Goal: Transaction & Acquisition: Book appointment/travel/reservation

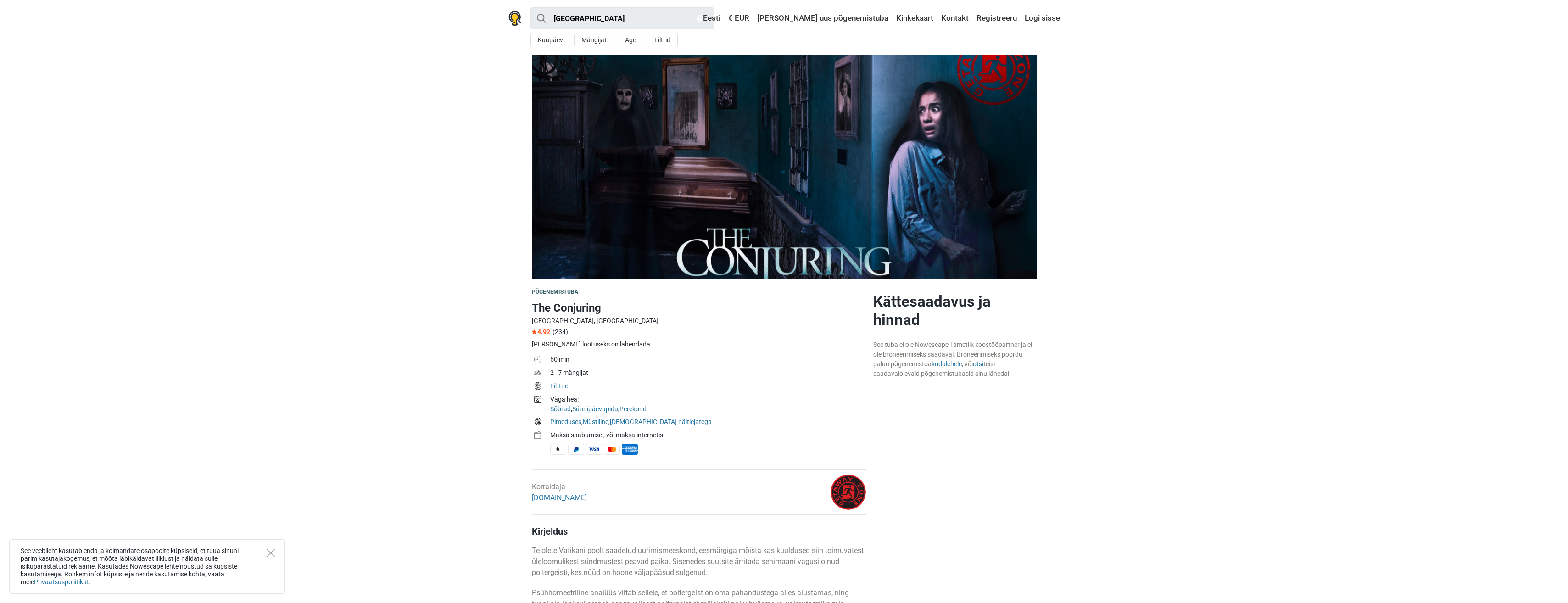
click at [590, 346] on div "[PERSON_NAME] lootuseks on lahendada" at bounding box center [699, 344] width 334 height 10
drag, startPoint x: 590, startPoint y: 346, endPoint x: 639, endPoint y: 386, distance: 63.3
click at [639, 386] on td "Lihtne" at bounding box center [708, 387] width 316 height 13
click at [1012, 16] on link "Registreeru" at bounding box center [996, 18] width 45 height 16
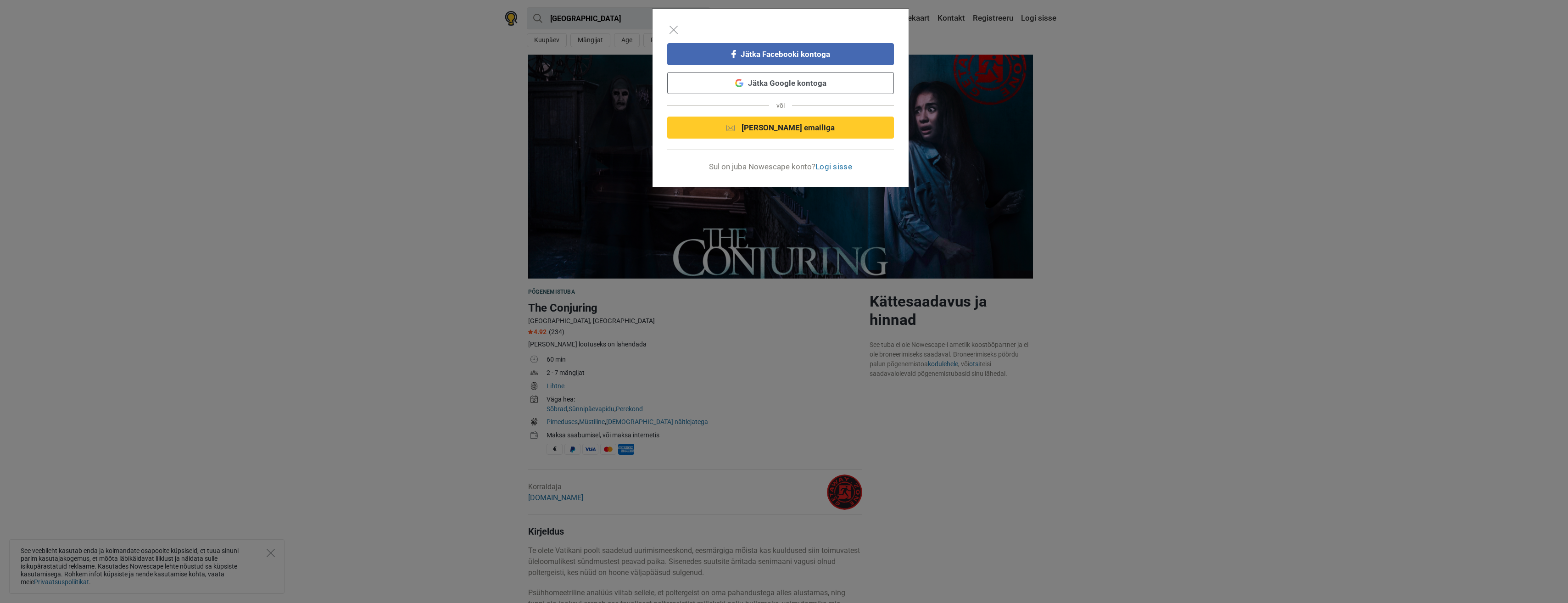
click at [749, 85] on link "Jätka Google kontoga" at bounding box center [780, 83] width 226 height 22
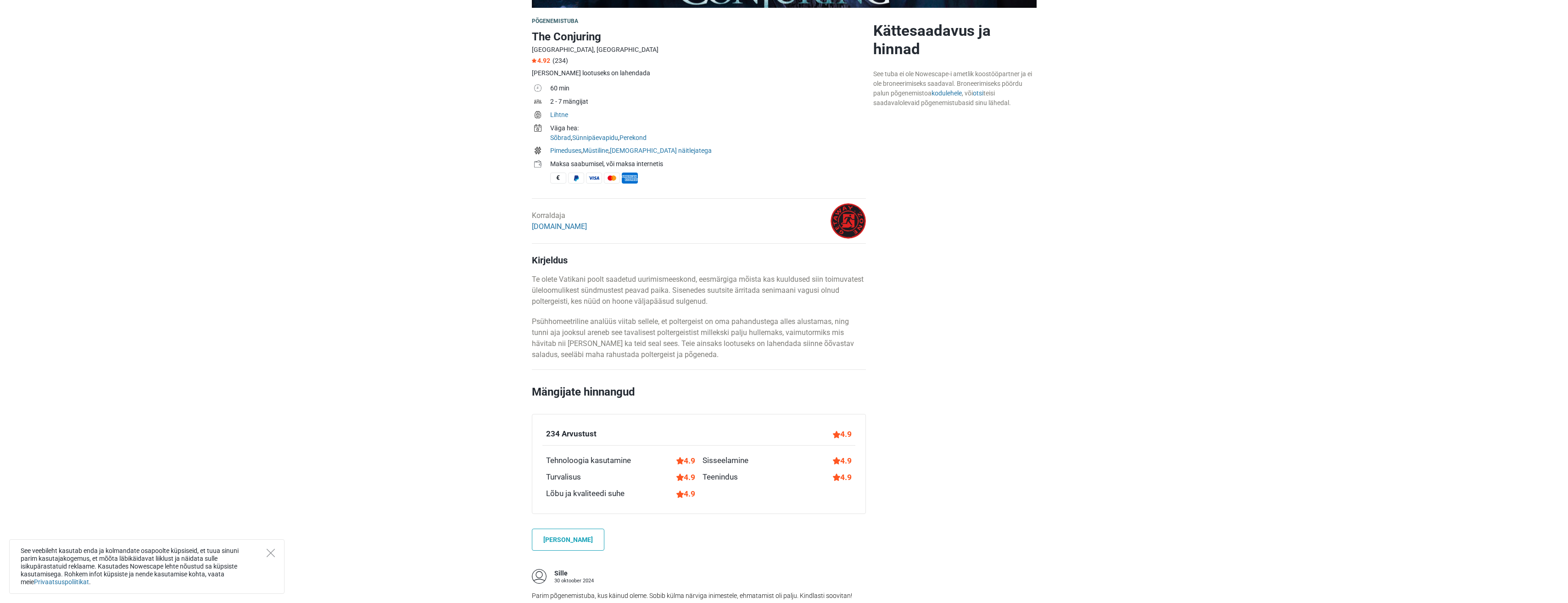
scroll to position [275, 0]
click at [567, 221] on link "[DOMAIN_NAME]" at bounding box center [559, 225] width 55 height 9
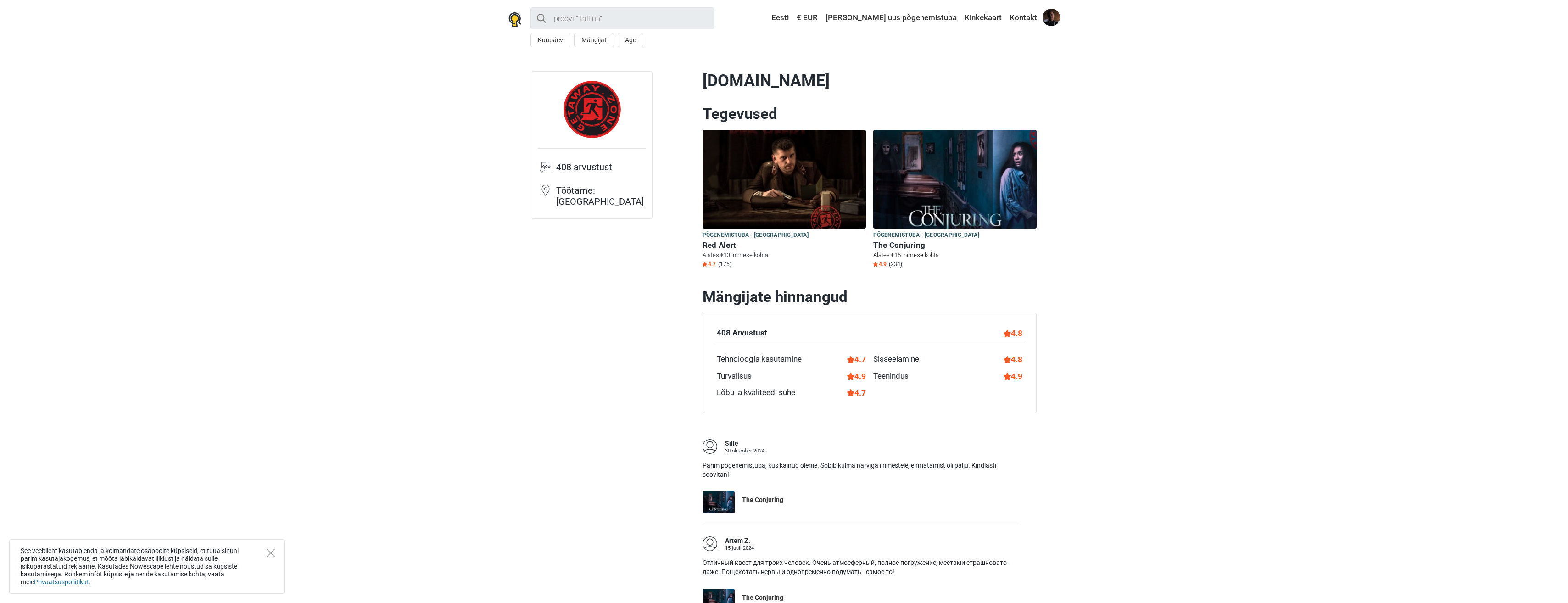
click at [954, 178] on img at bounding box center [955, 179] width 163 height 99
click at [920, 190] on img at bounding box center [955, 179] width 163 height 99
